Goal: Task Accomplishment & Management: Use online tool/utility

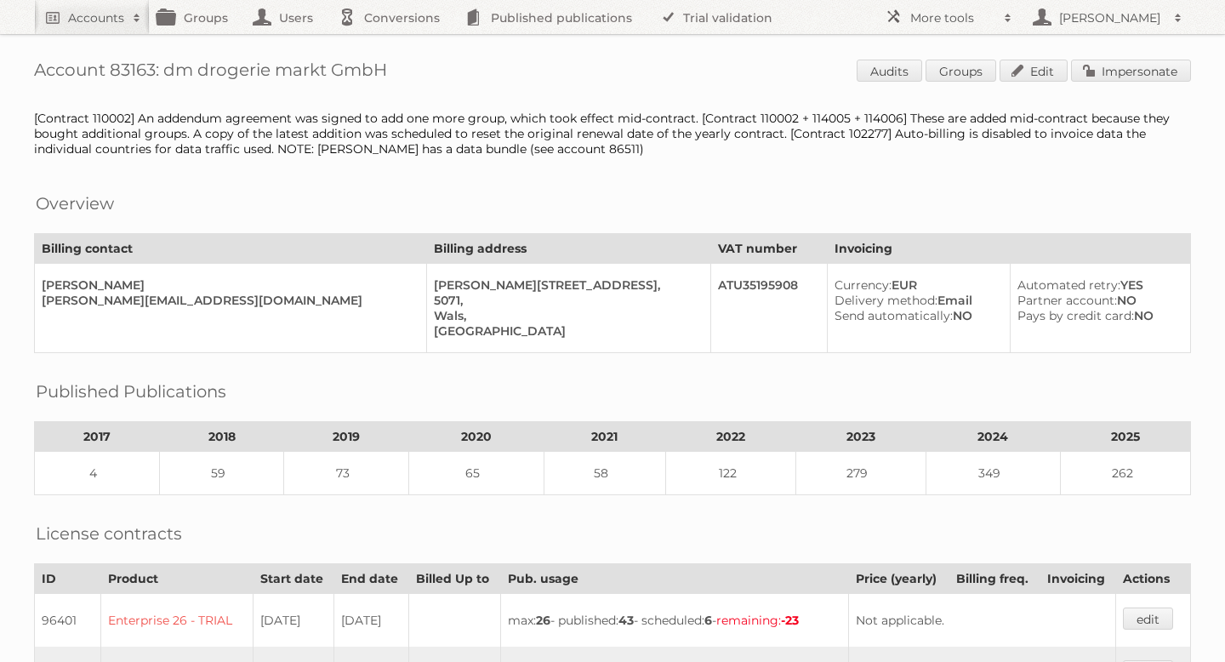
scroll to position [914, 0]
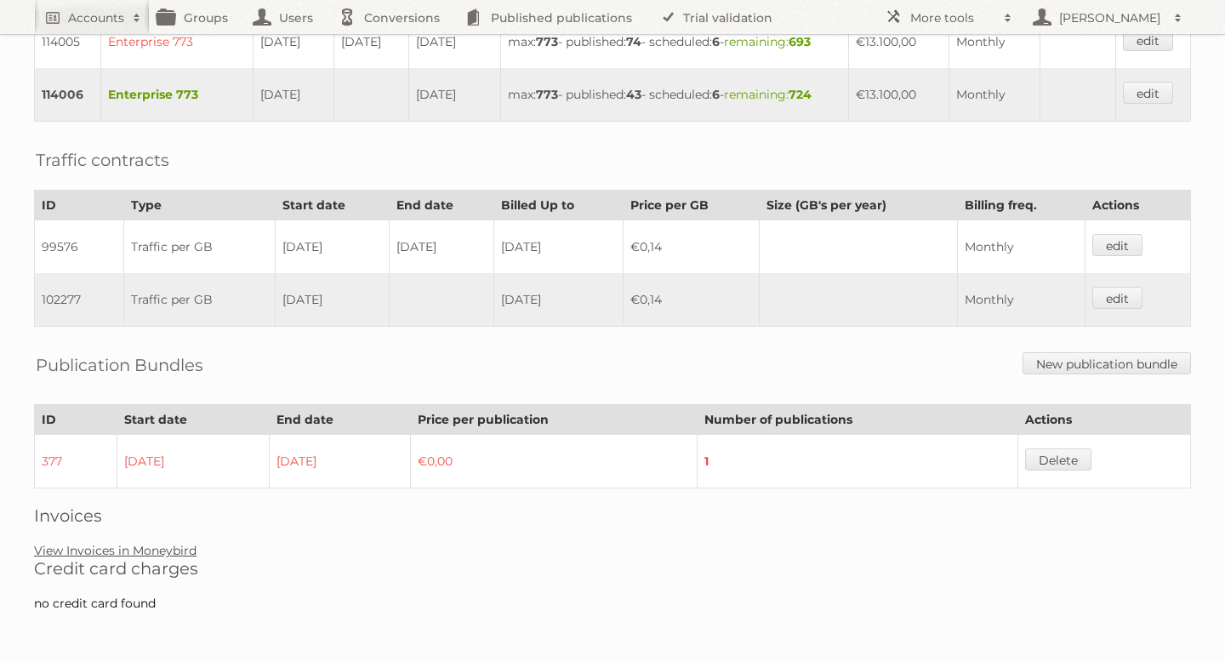
click at [139, 554] on link "View Invoices in Moneybird" at bounding box center [115, 550] width 162 height 15
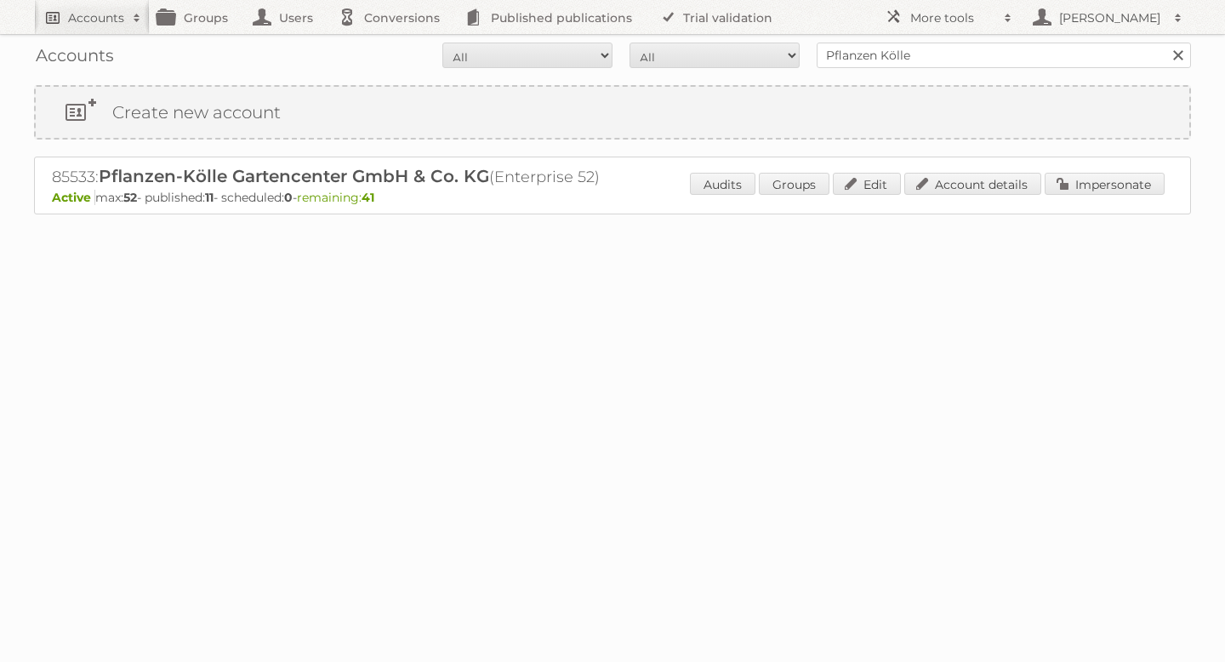
click at [111, 21] on h2 "Accounts" at bounding box center [96, 17] width 56 height 17
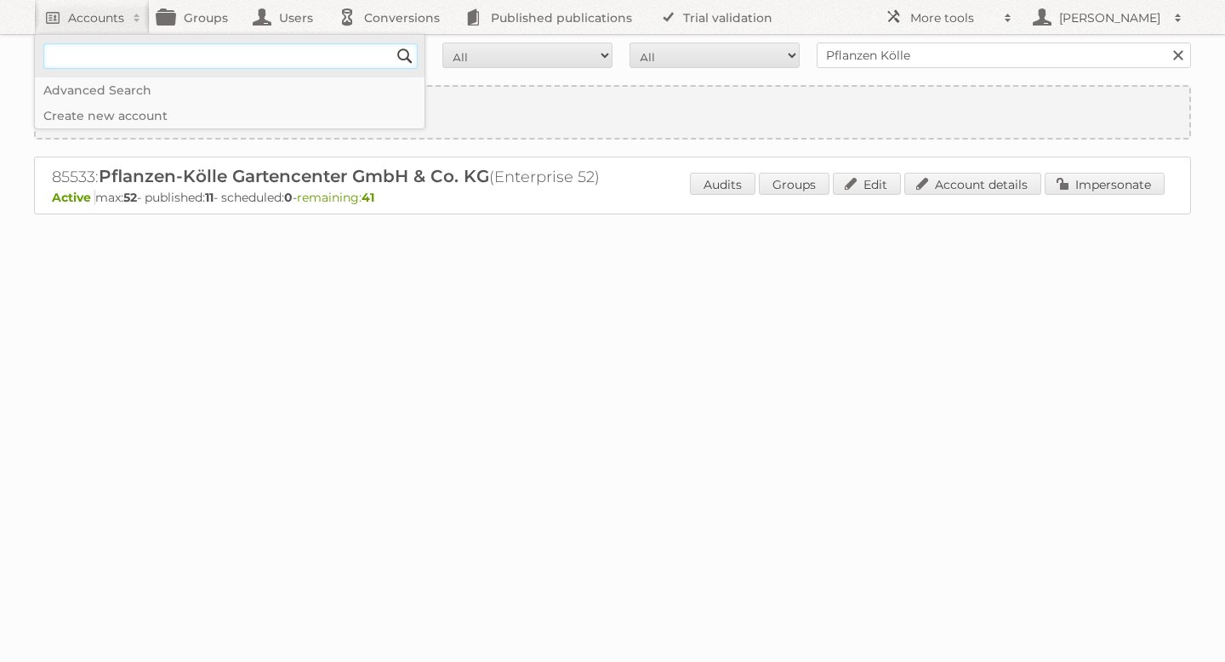
type input"] "drogerie markt"
click at [407, 56] on input "Search" at bounding box center [405, 56] width 26 height 26
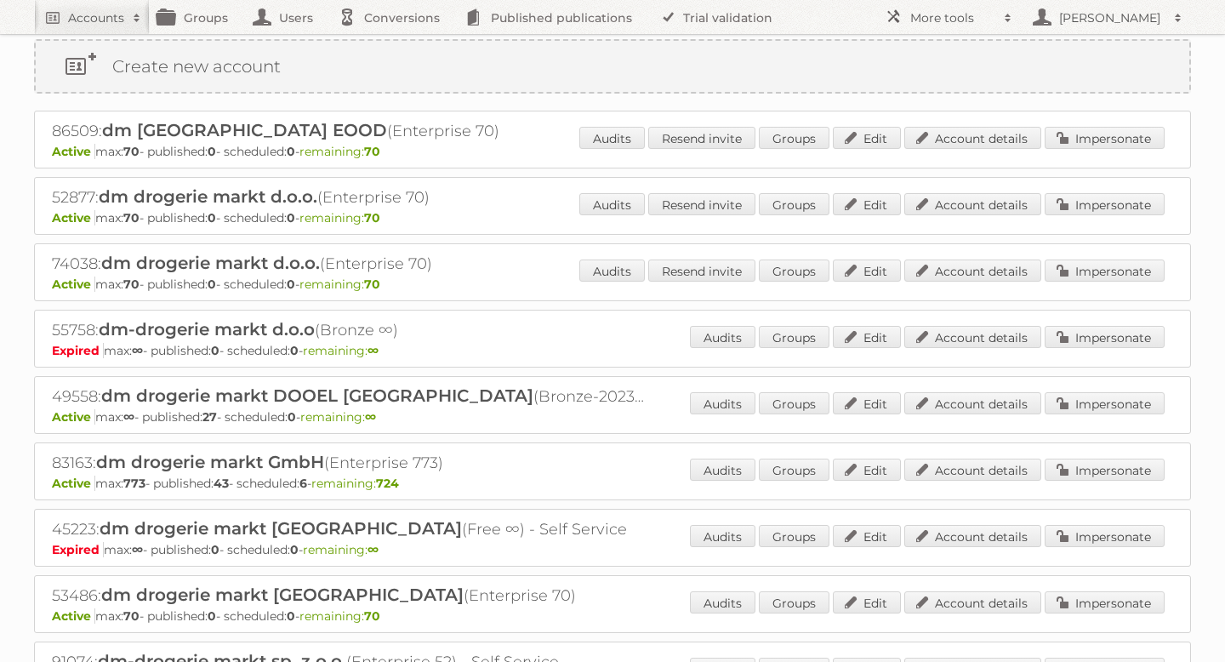
scroll to position [88, 0]
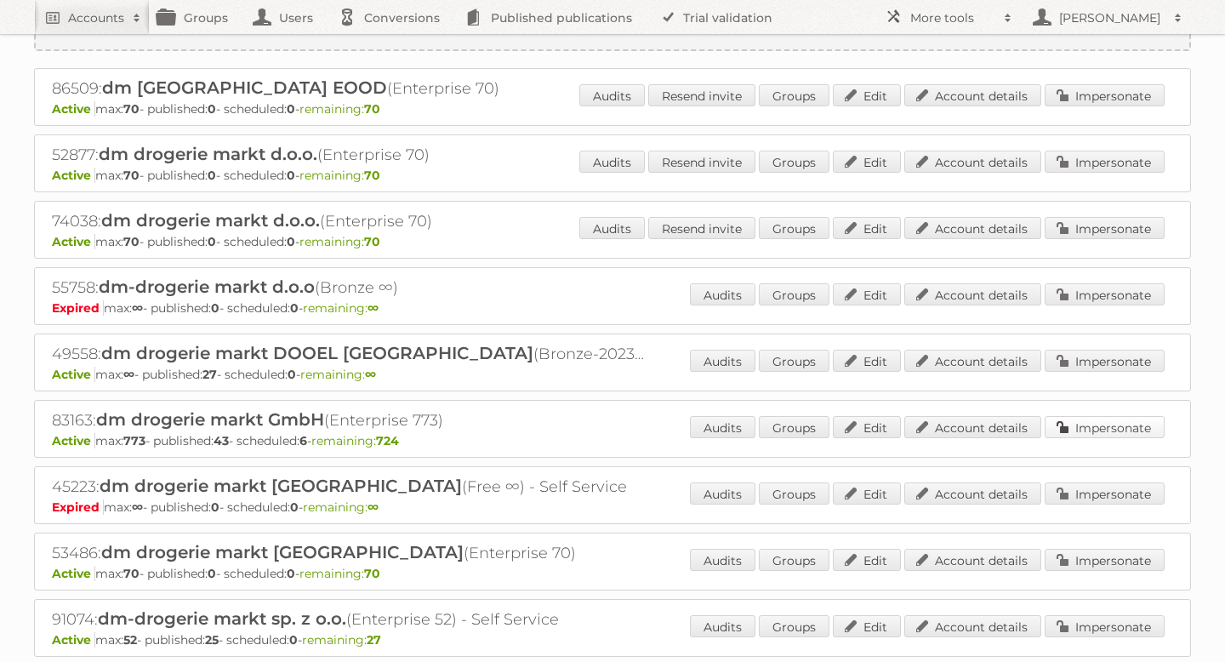
click at [1090, 429] on link "Impersonate" at bounding box center [1104, 427] width 120 height 22
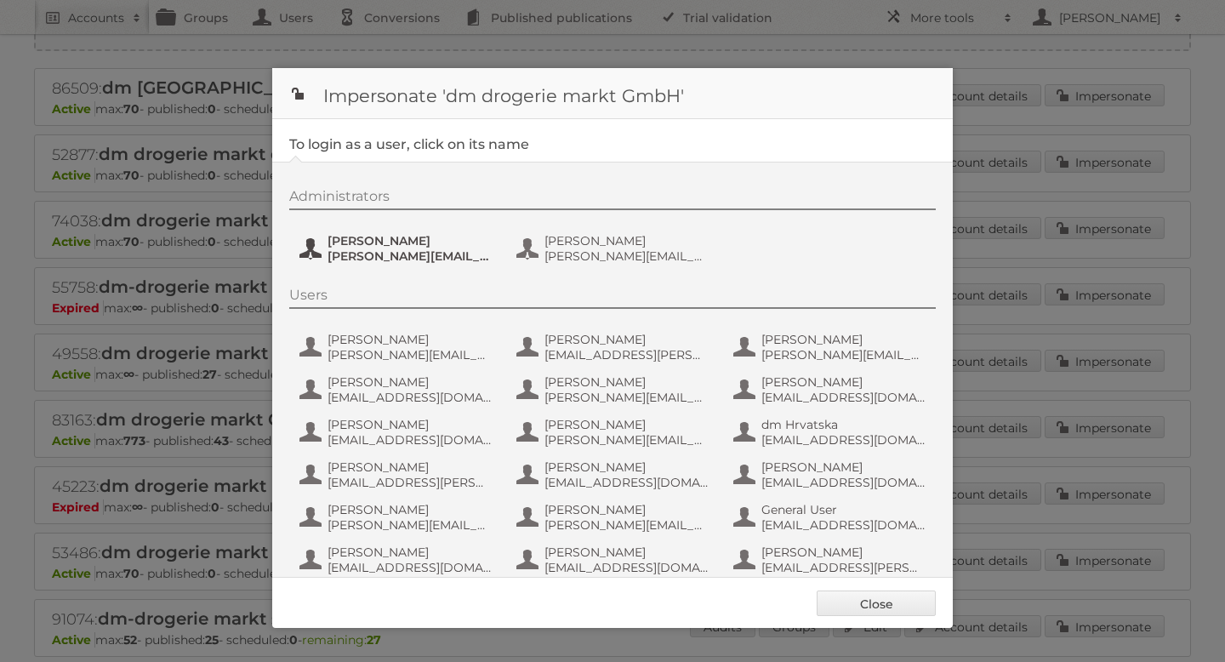
click at [397, 252] on span "Kristina.Kaefer@dm.at" at bounding box center [409, 255] width 165 height 15
